Goal: Task Accomplishment & Management: Complete application form

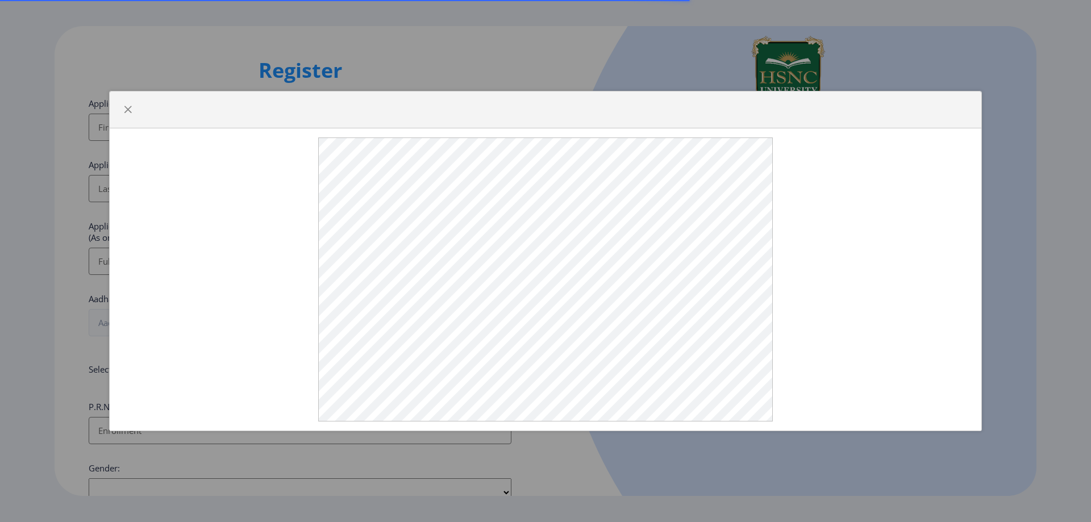
select select
click at [1045, 77] on div at bounding box center [545, 261] width 1091 height 522
click at [127, 101] on button "button" at bounding box center [128, 110] width 18 height 18
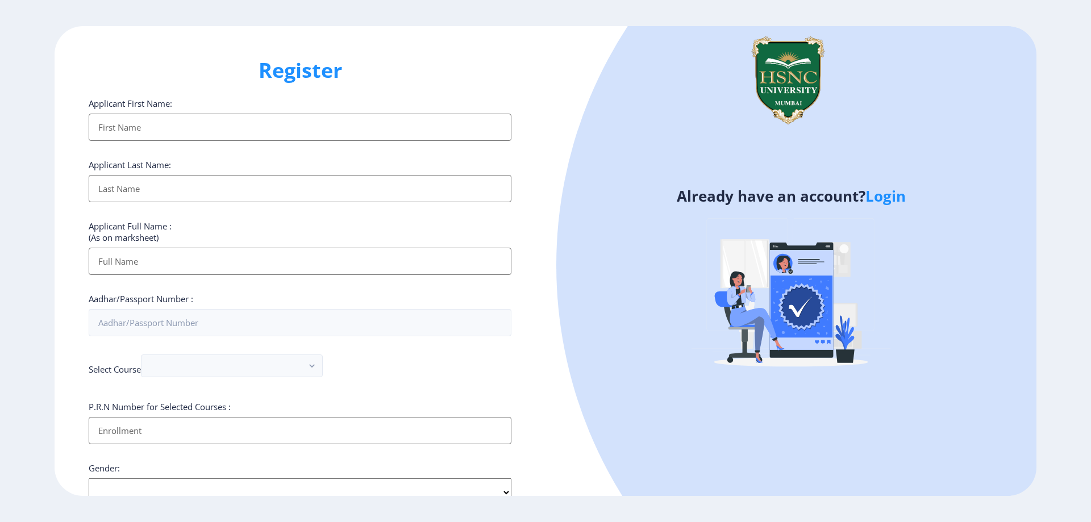
click at [172, 130] on input "Applicant First Name:" at bounding box center [300, 127] width 423 height 27
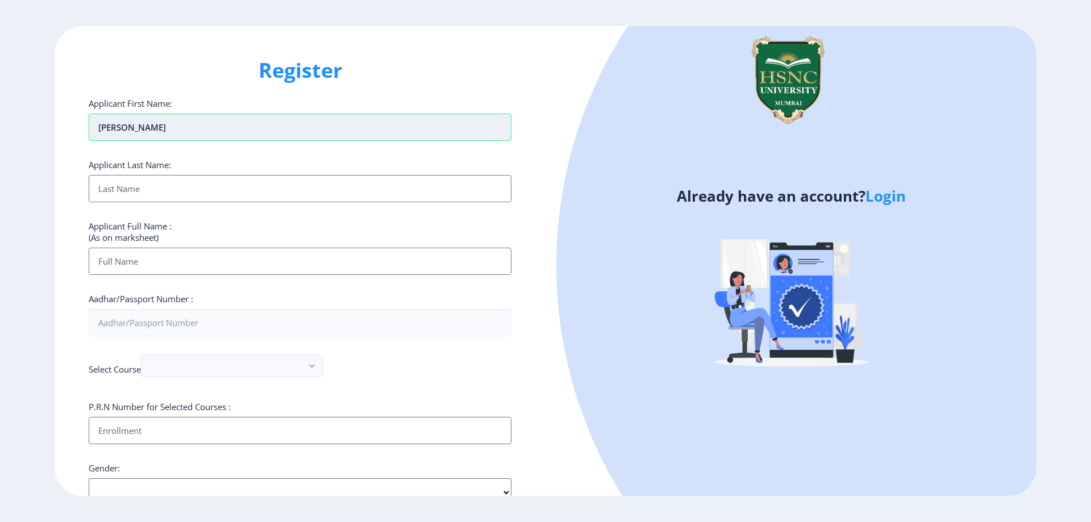
type input "[PERSON_NAME]"
type input "VIJAY"
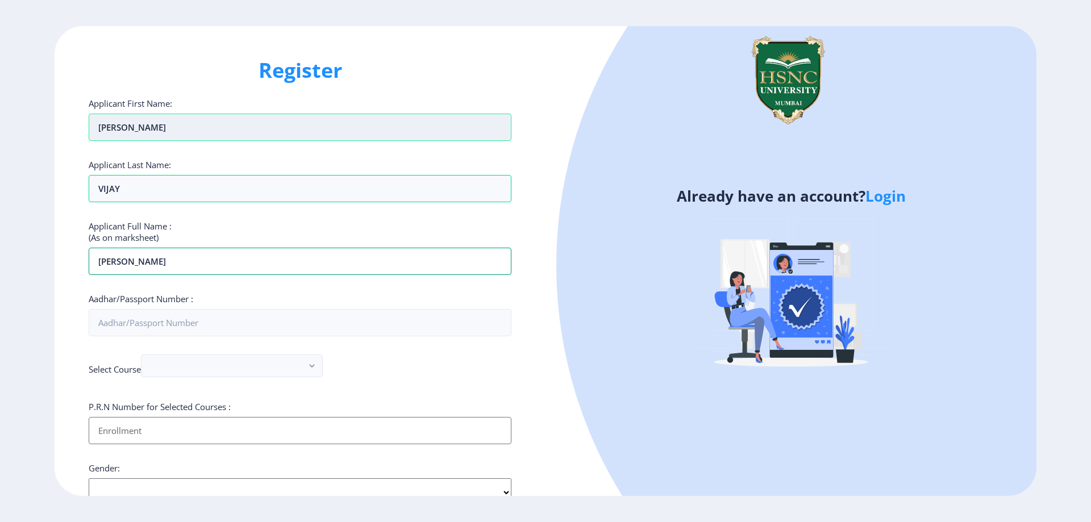
type input "[PERSON_NAME]"
click at [232, 360] on div "Applicant First Name: [PERSON_NAME] Applicant Last Name: [PERSON_NAME] Applican…" at bounding box center [300, 432] width 423 height 669
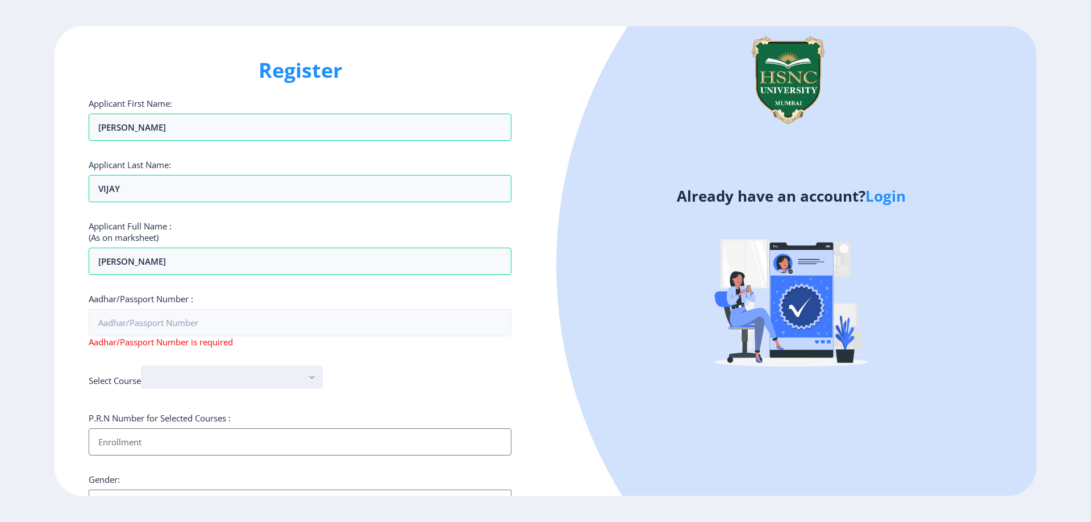
click at [277, 373] on button "button" at bounding box center [232, 377] width 182 height 23
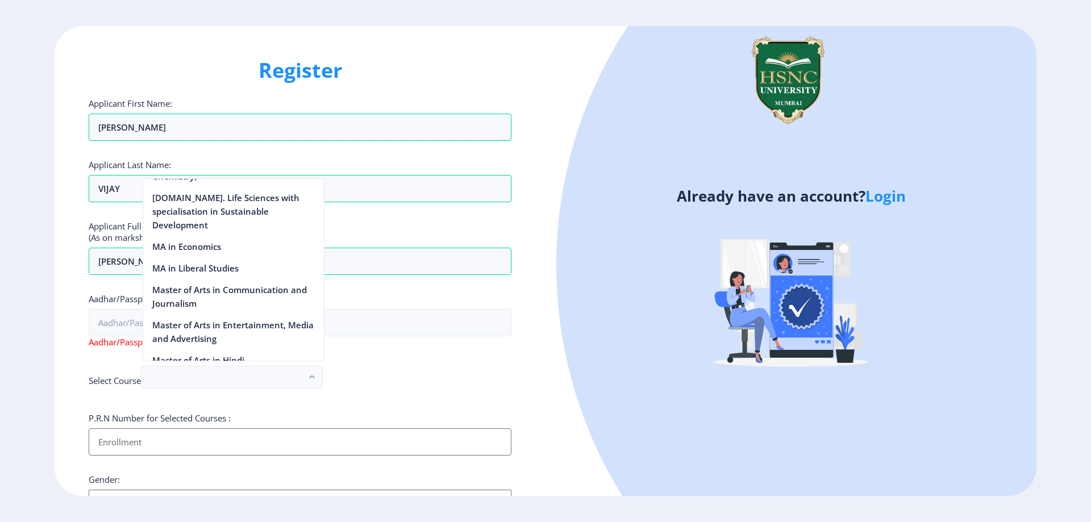
scroll to position [1591, 0]
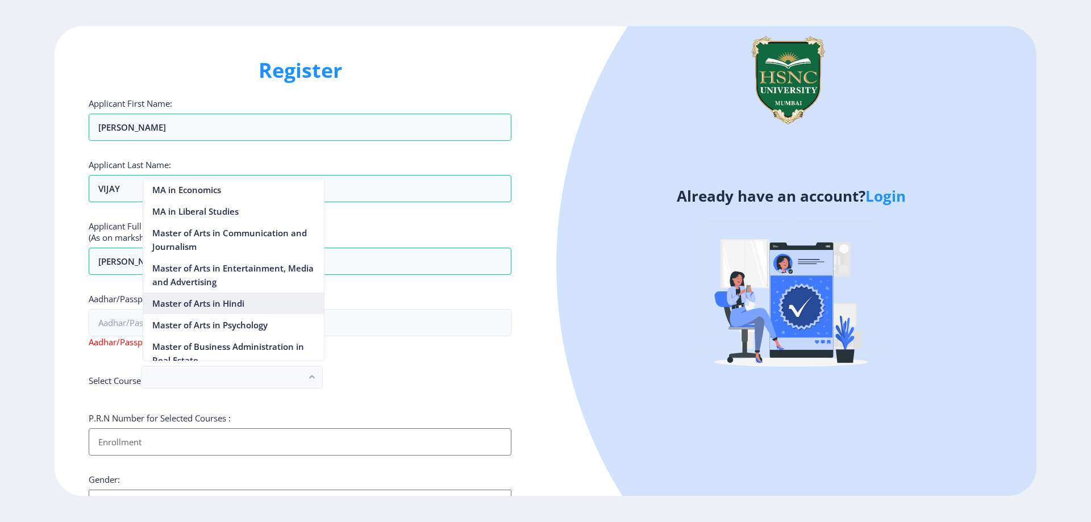
click at [258, 293] on nb-option "Master of Arts in Hindi" at bounding box center [233, 304] width 181 height 22
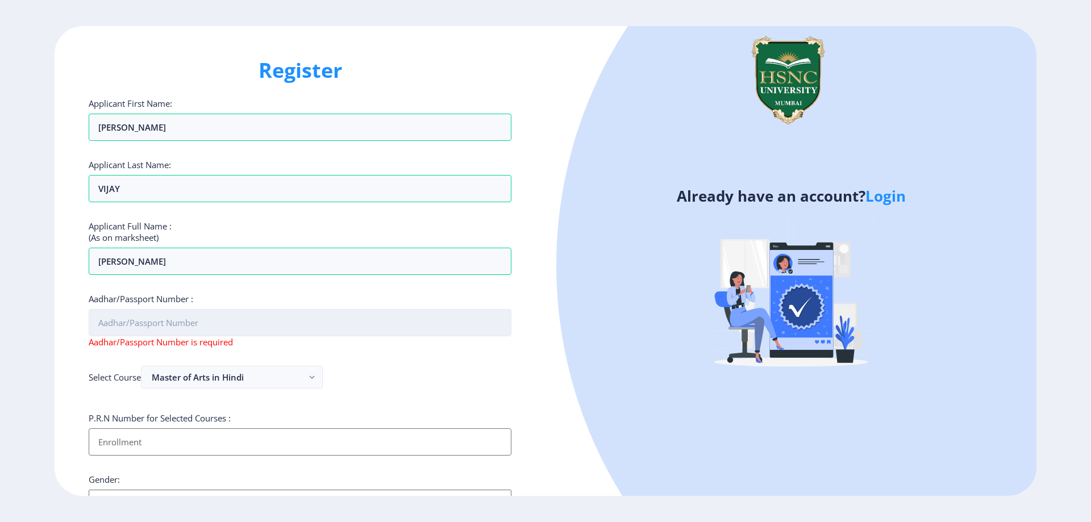
click at [232, 323] on input "Aadhar/Passport Number :" at bounding box center [300, 322] width 423 height 27
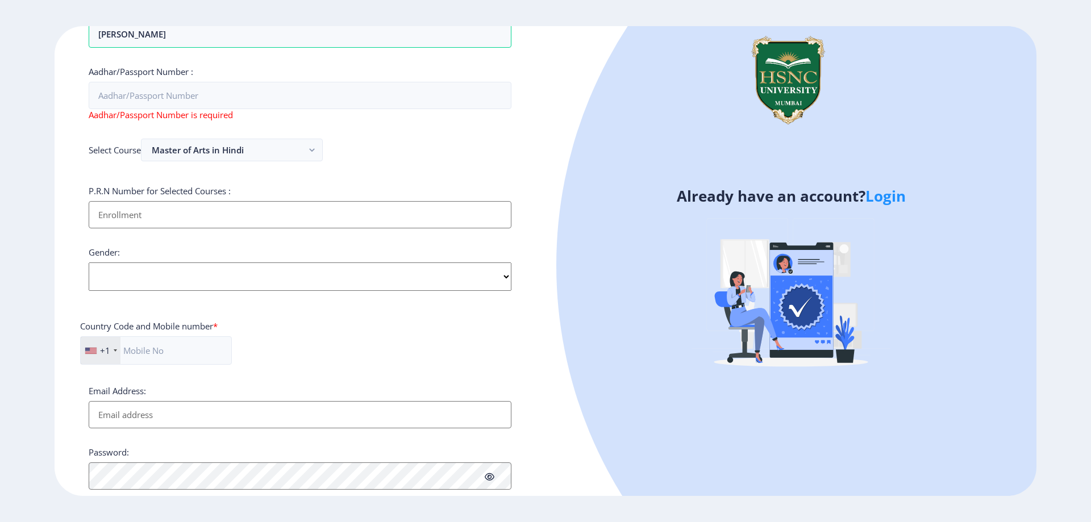
click at [172, 219] on input "Applicant First Name:" at bounding box center [300, 214] width 423 height 27
